Goal: Transaction & Acquisition: Purchase product/service

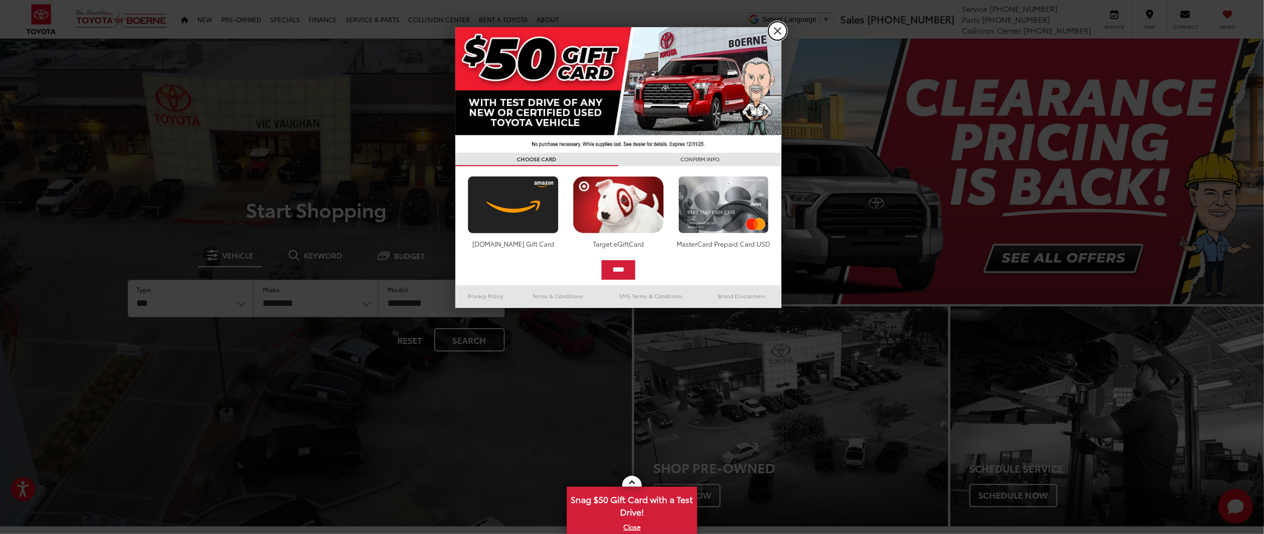
click at [775, 30] on link "X" at bounding box center [777, 31] width 18 height 18
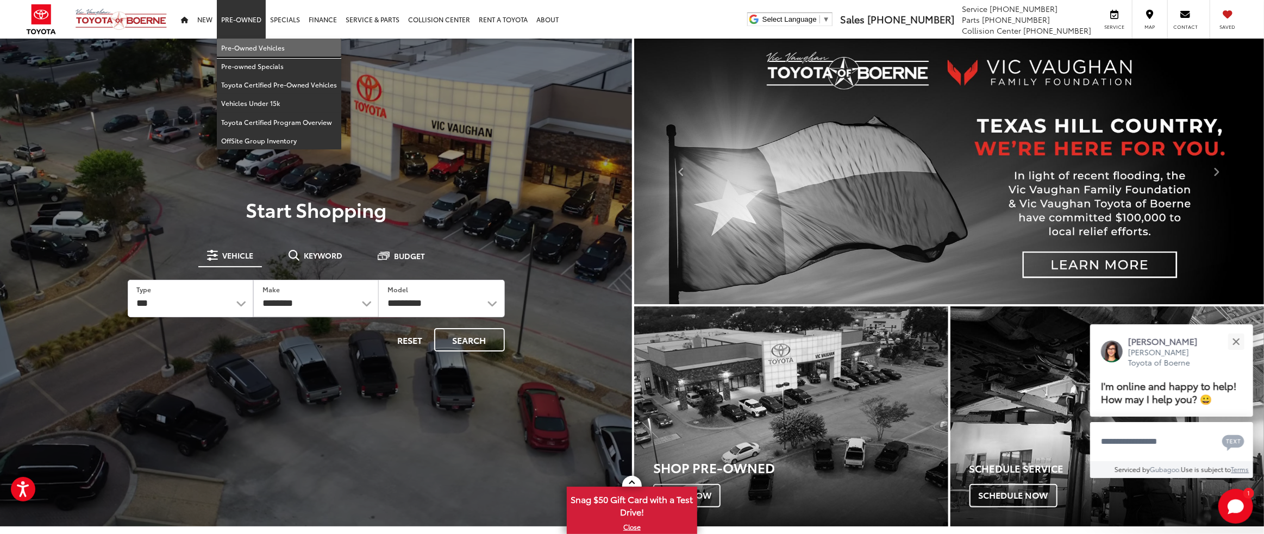
click at [240, 43] on link "Pre-Owned Vehicles" at bounding box center [279, 48] width 124 height 18
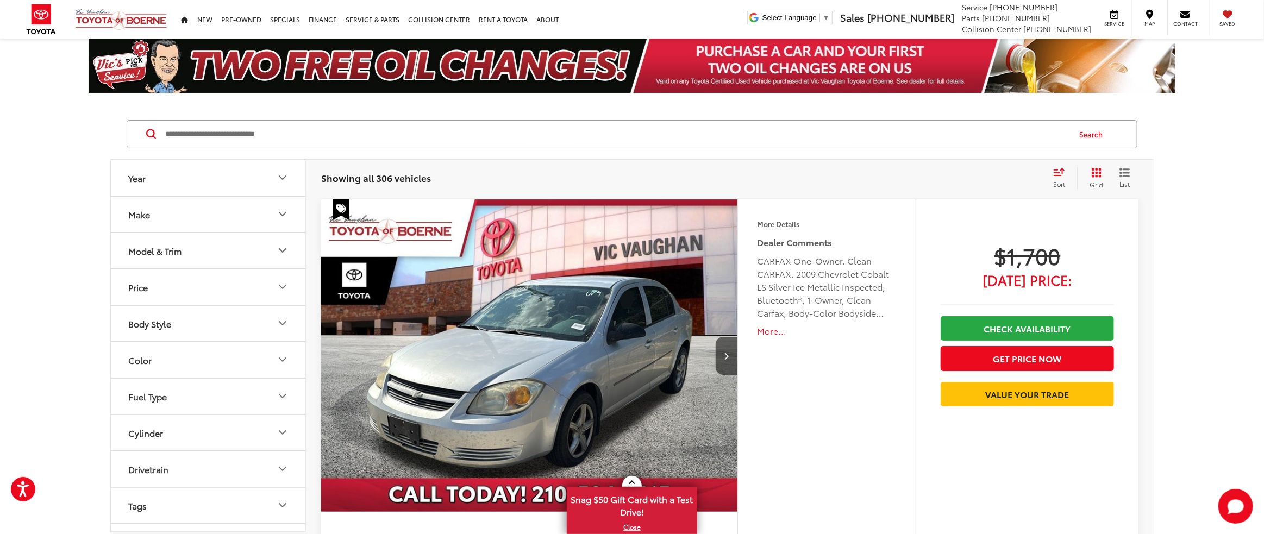
click at [185, 206] on button "Make" at bounding box center [209, 214] width 196 height 35
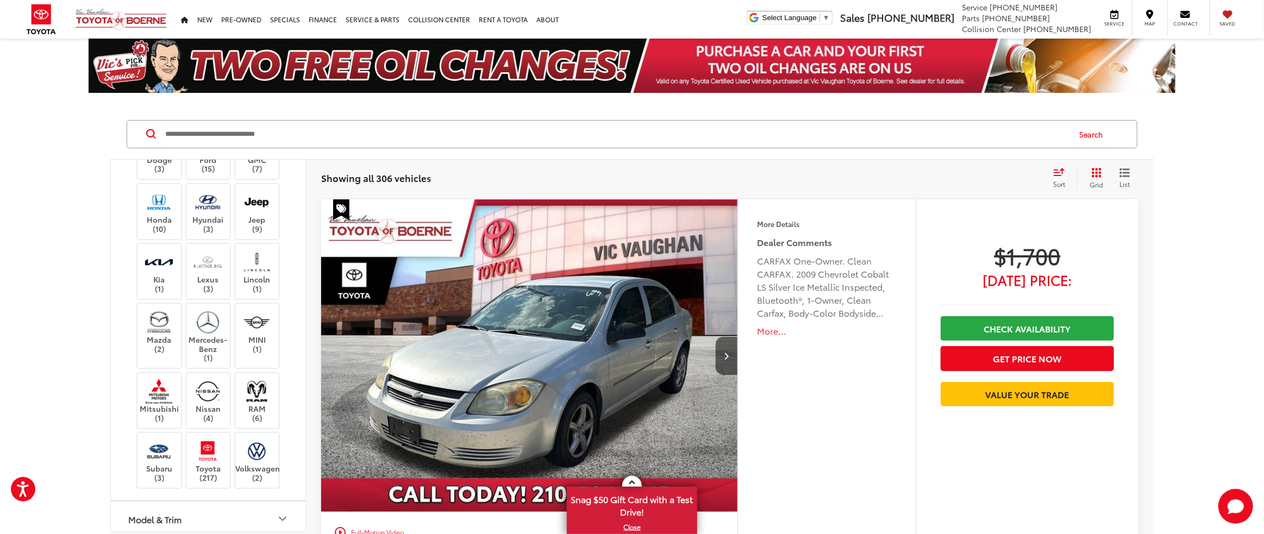
scroll to position [272, 0]
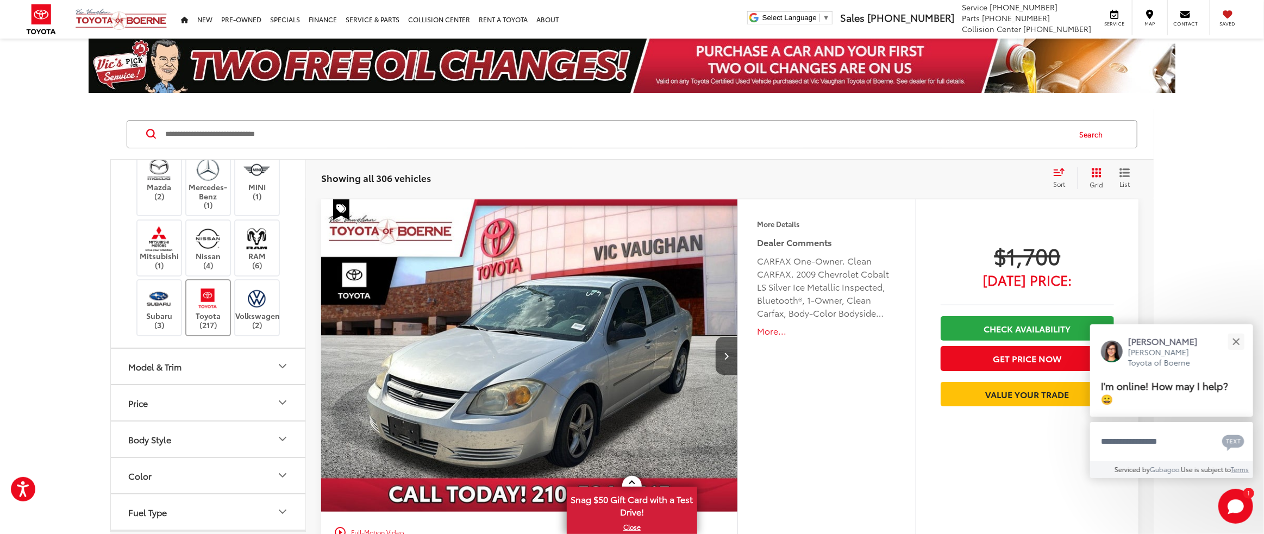
click at [208, 311] on img at bounding box center [208, 299] width 30 height 26
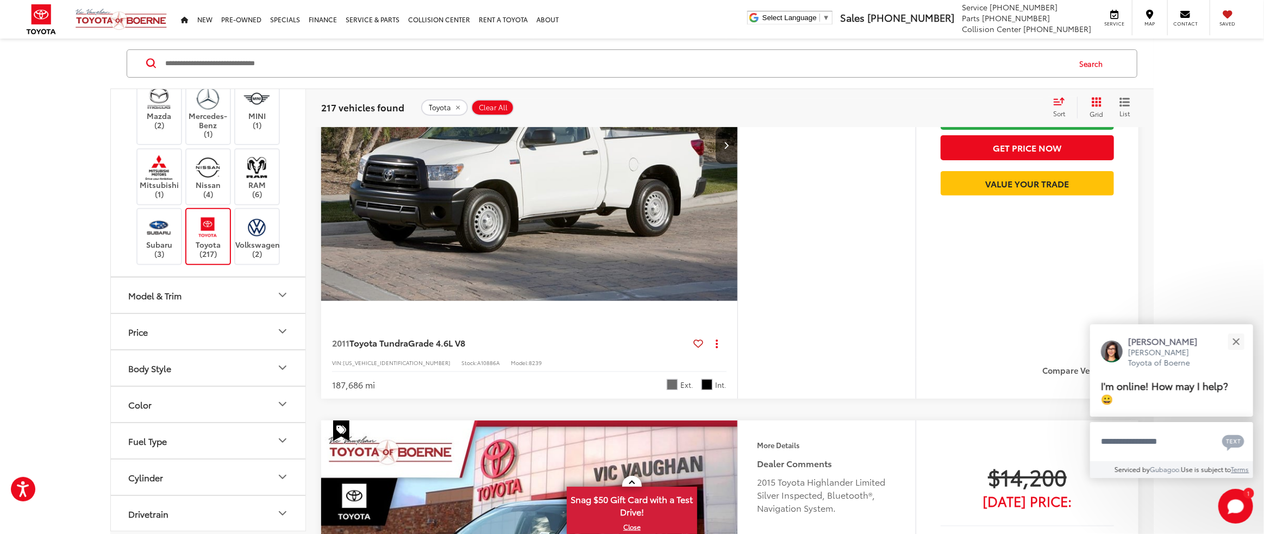
scroll to position [217, 0]
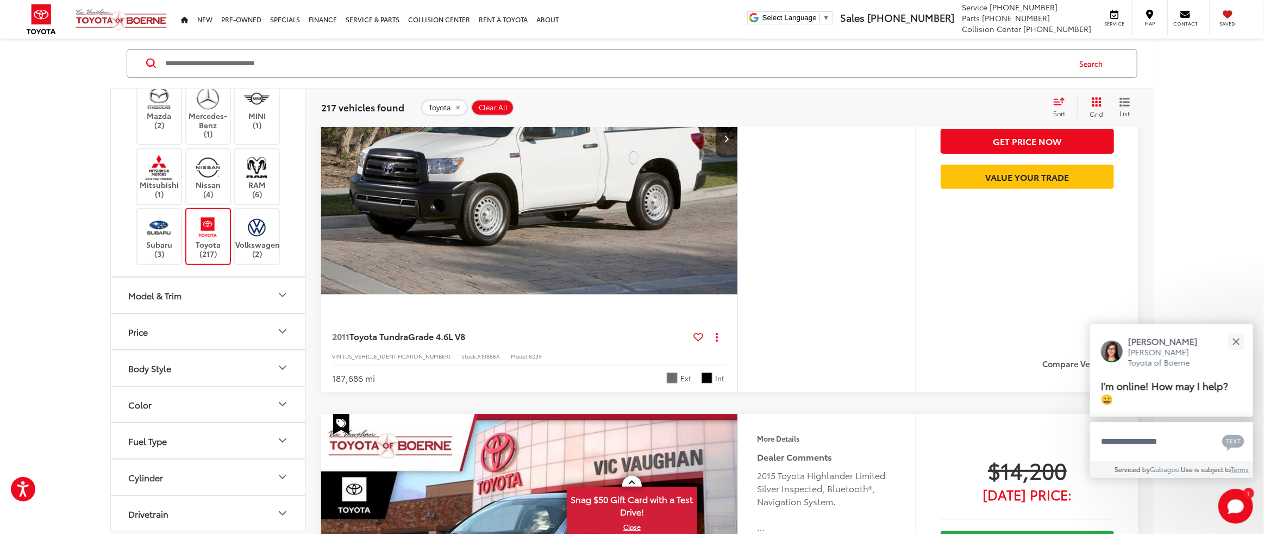
click at [161, 300] on div "Model & Trim" at bounding box center [154, 295] width 53 height 10
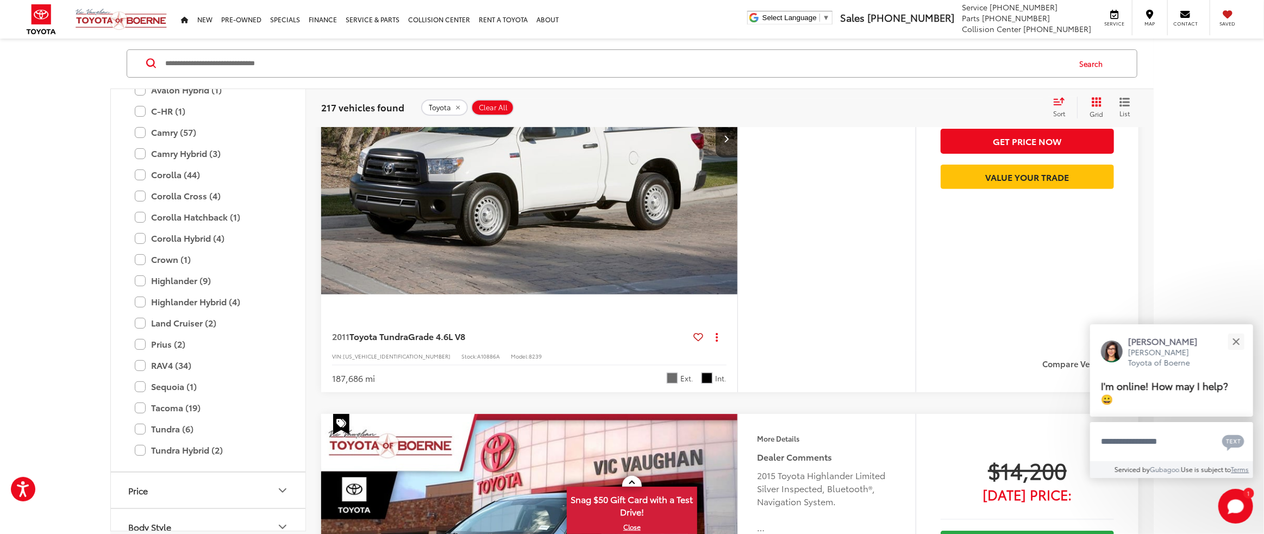
scroll to position [543, 0]
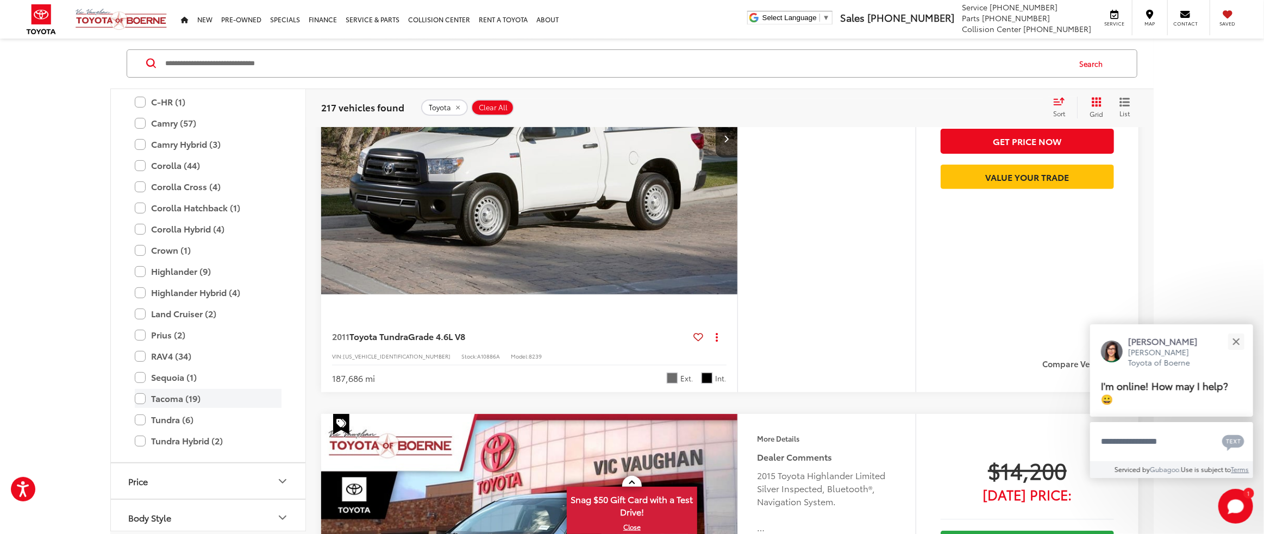
click at [141, 408] on label "Tacoma (19)" at bounding box center [208, 398] width 147 height 19
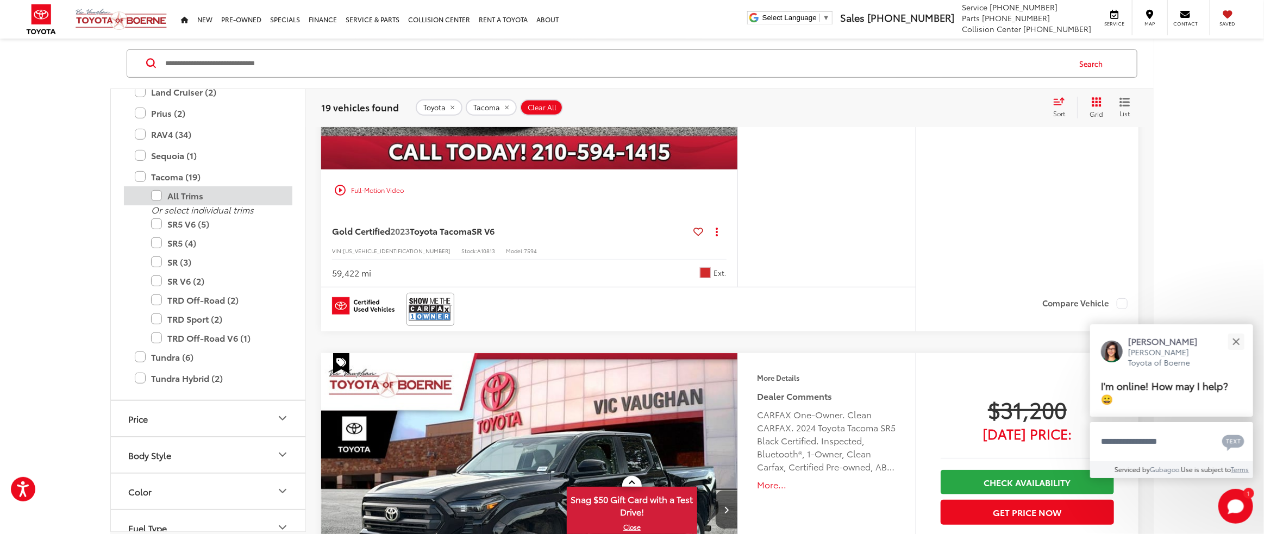
scroll to position [815, 0]
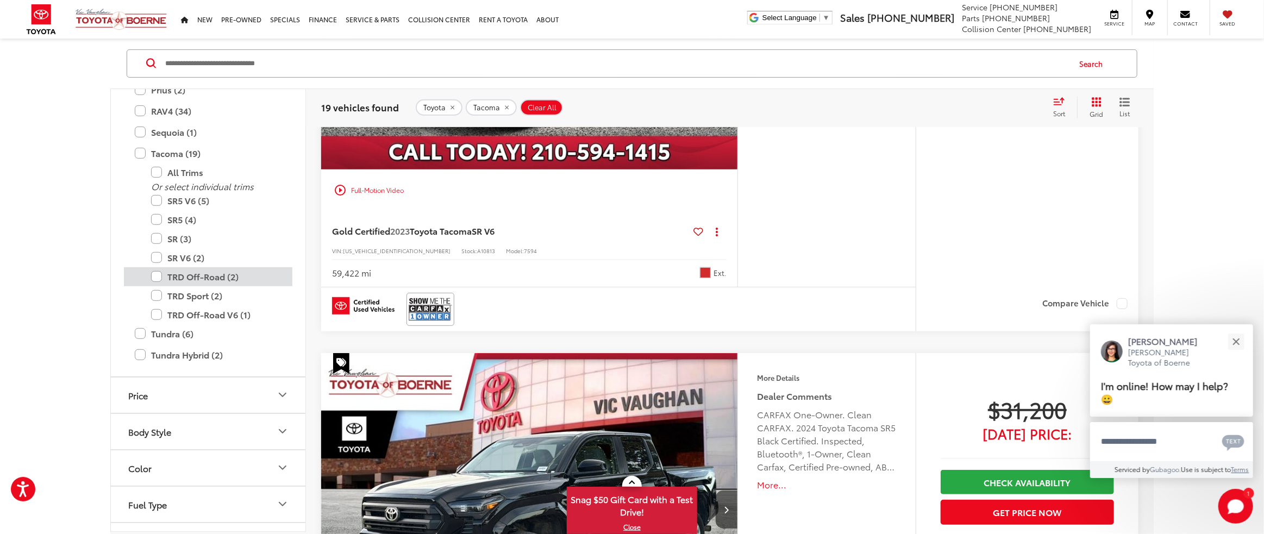
click at [155, 286] on label "TRD Off-Road (2)" at bounding box center [216, 276] width 130 height 19
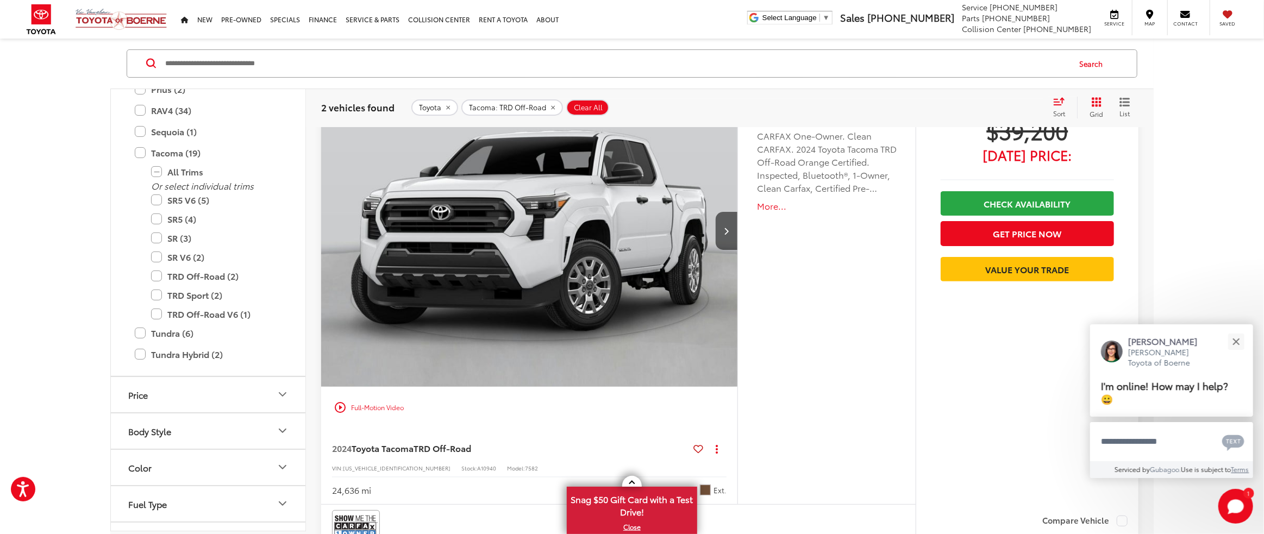
scroll to position [71, 0]
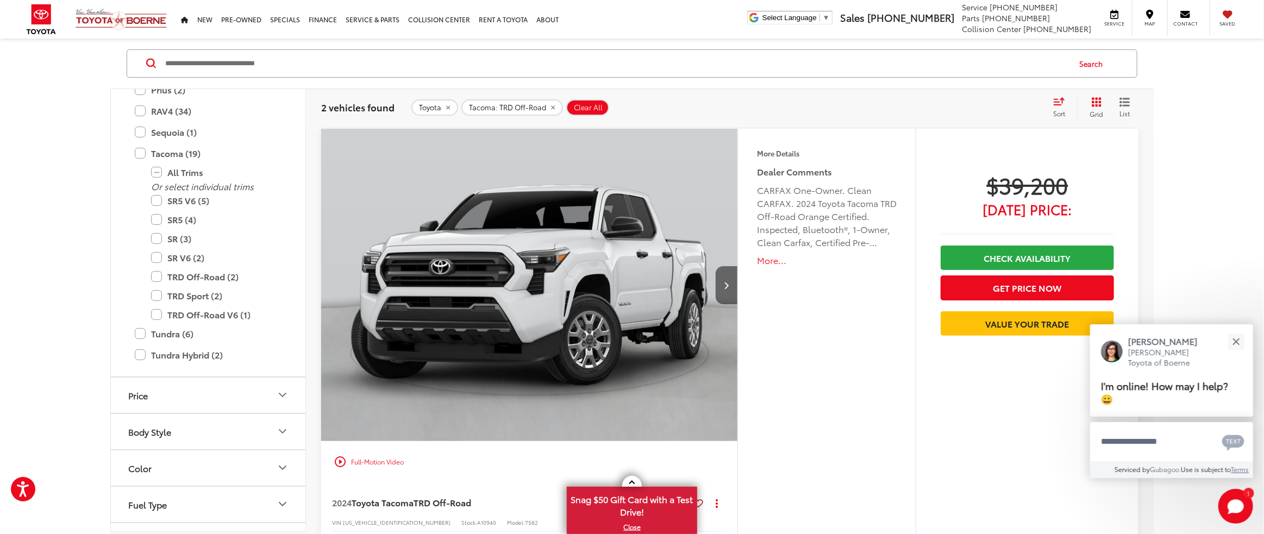
click at [726, 284] on icon "Next image" at bounding box center [726, 285] width 5 height 8
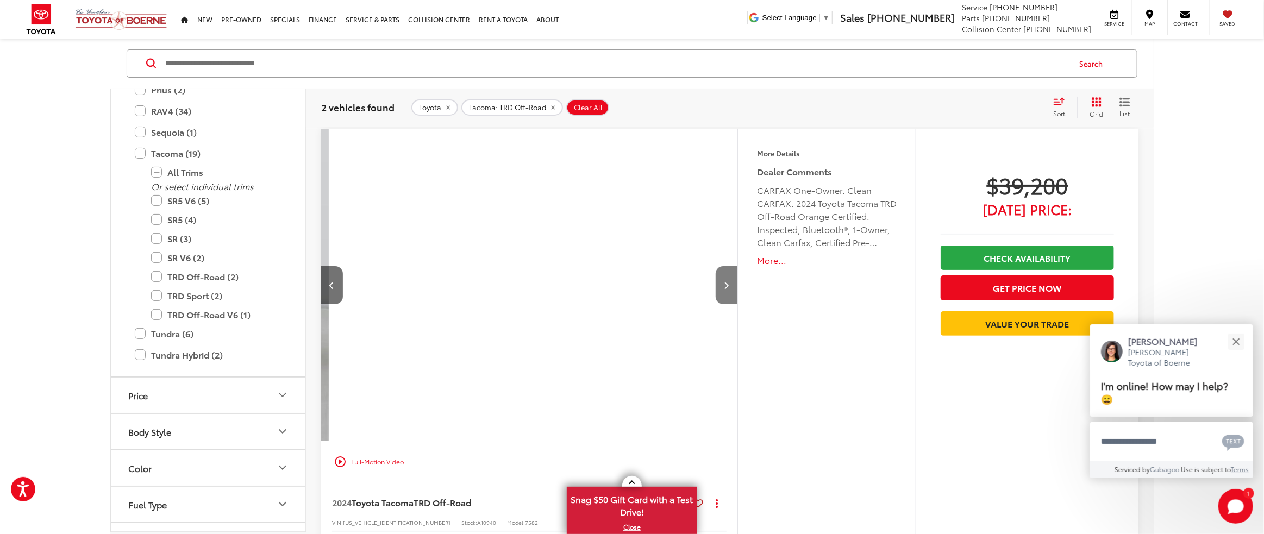
scroll to position [0, 417]
click at [726, 284] on icon "Next image" at bounding box center [726, 285] width 5 height 8
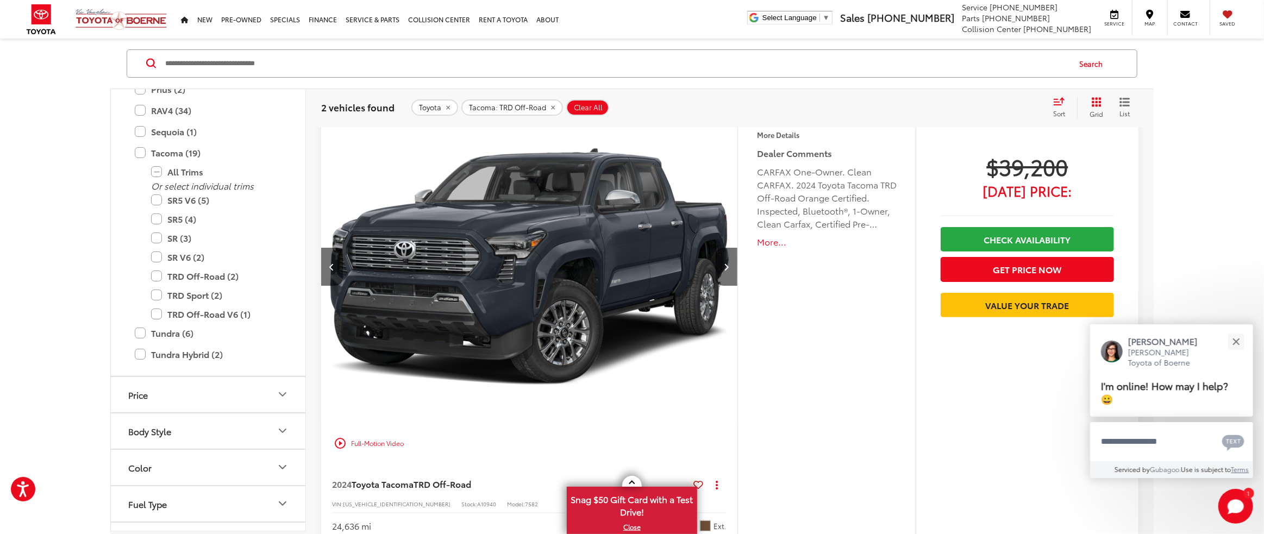
scroll to position [71, 0]
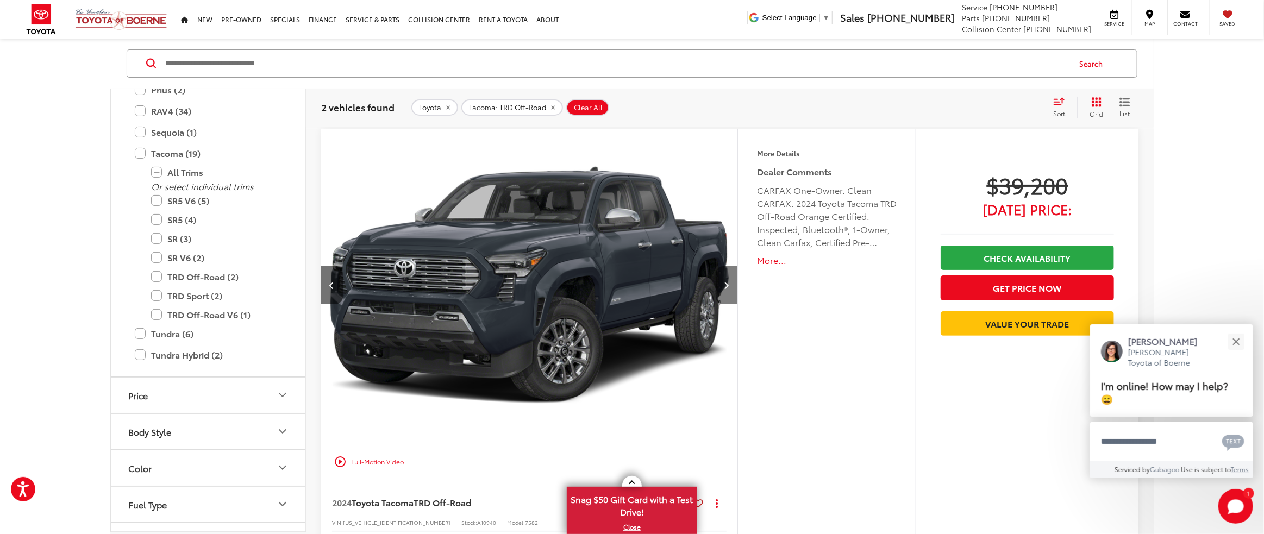
click at [735, 285] on button "Next image" at bounding box center [726, 285] width 22 height 38
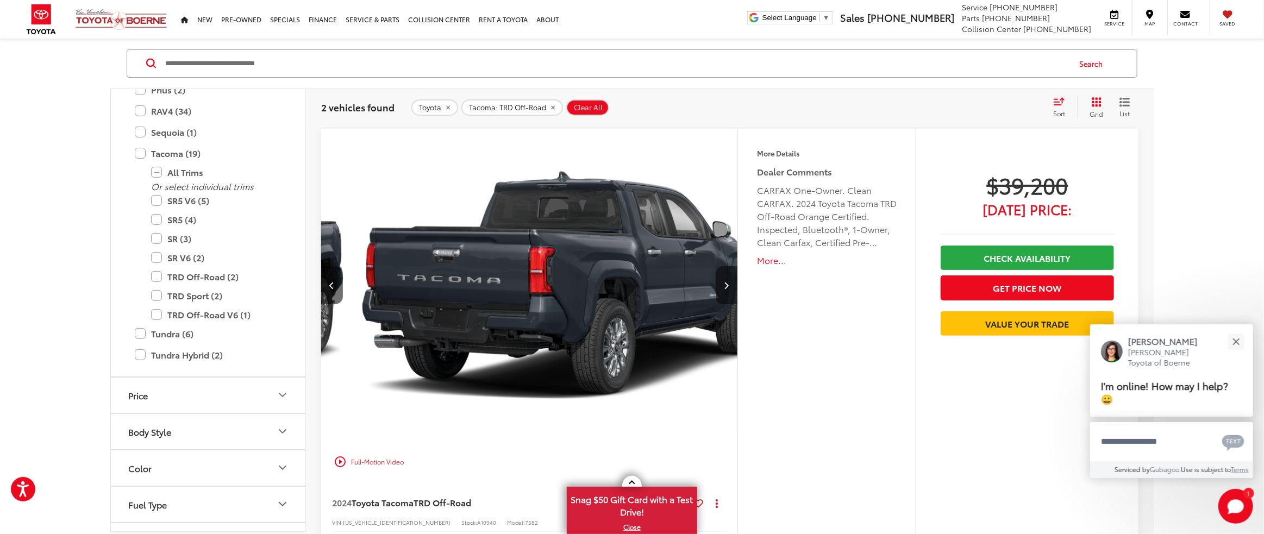
scroll to position [0, 1253]
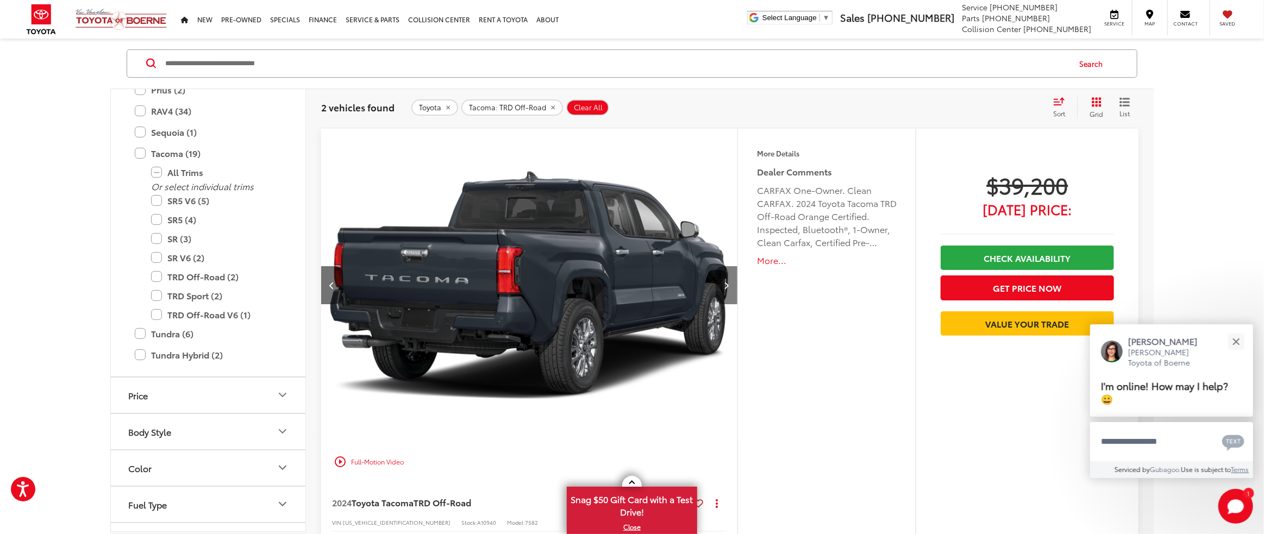
click at [735, 285] on button "Next image" at bounding box center [726, 285] width 22 height 38
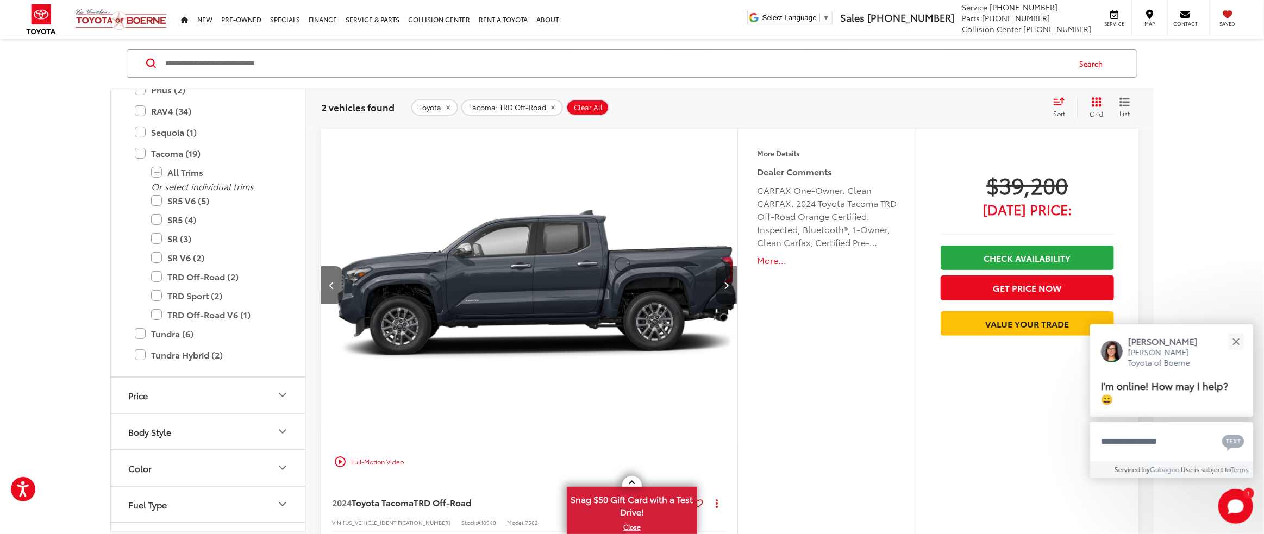
scroll to position [0, 1670]
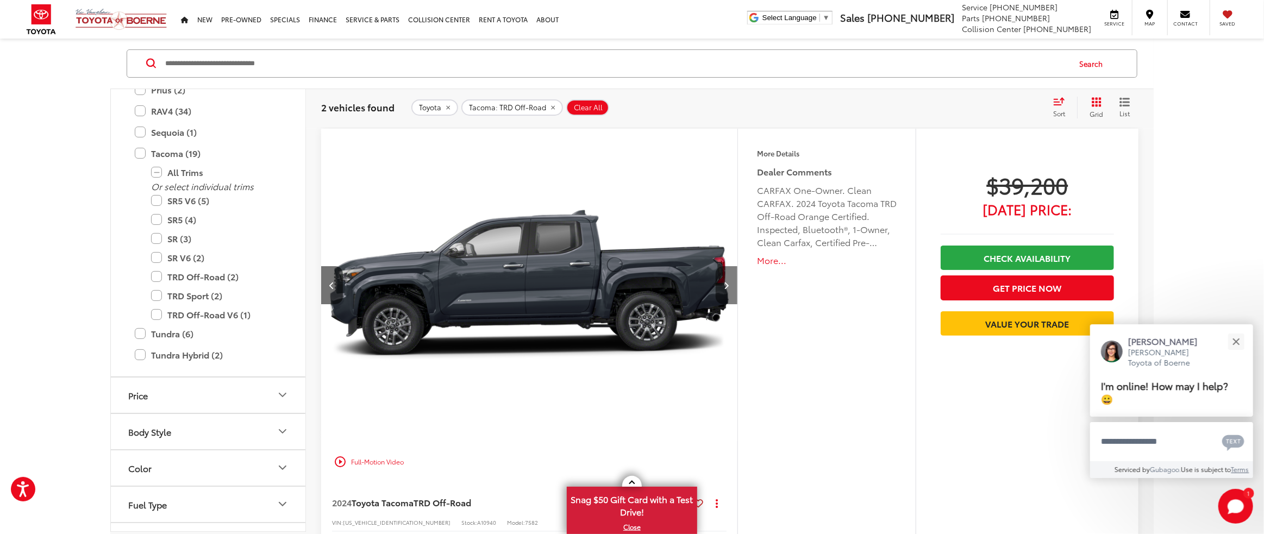
click at [735, 285] on button "Next image" at bounding box center [726, 285] width 22 height 38
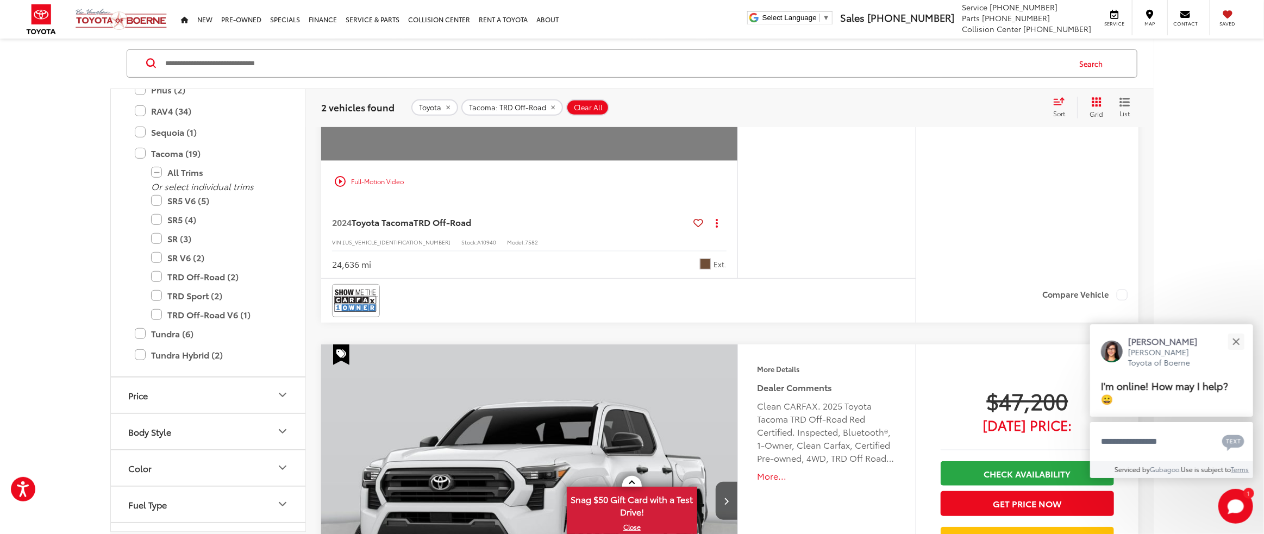
scroll to position [342, 0]
